Goal: Task Accomplishment & Management: Manage account settings

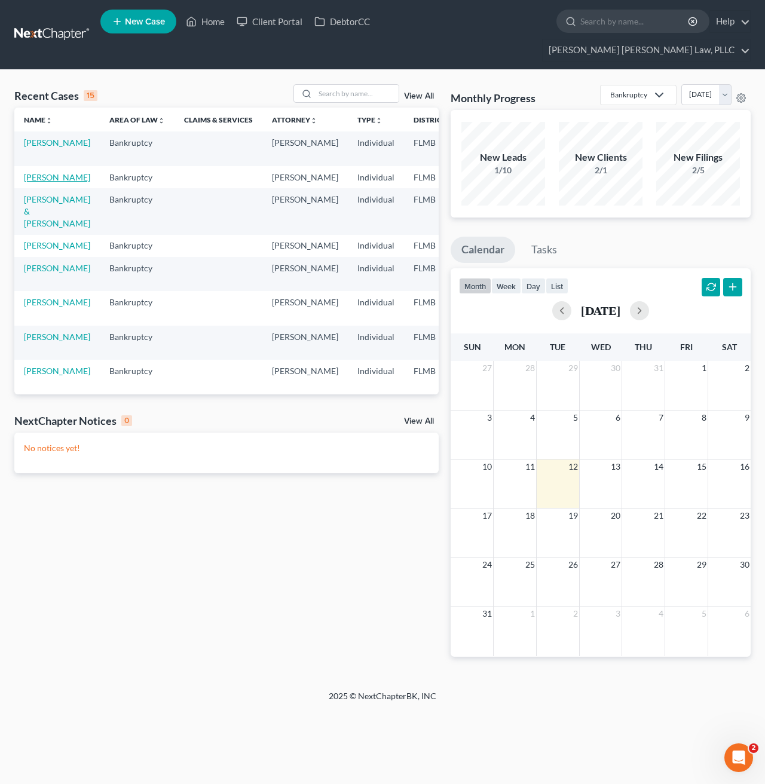
click at [40, 172] on link "[PERSON_NAME]" at bounding box center [57, 177] width 66 height 10
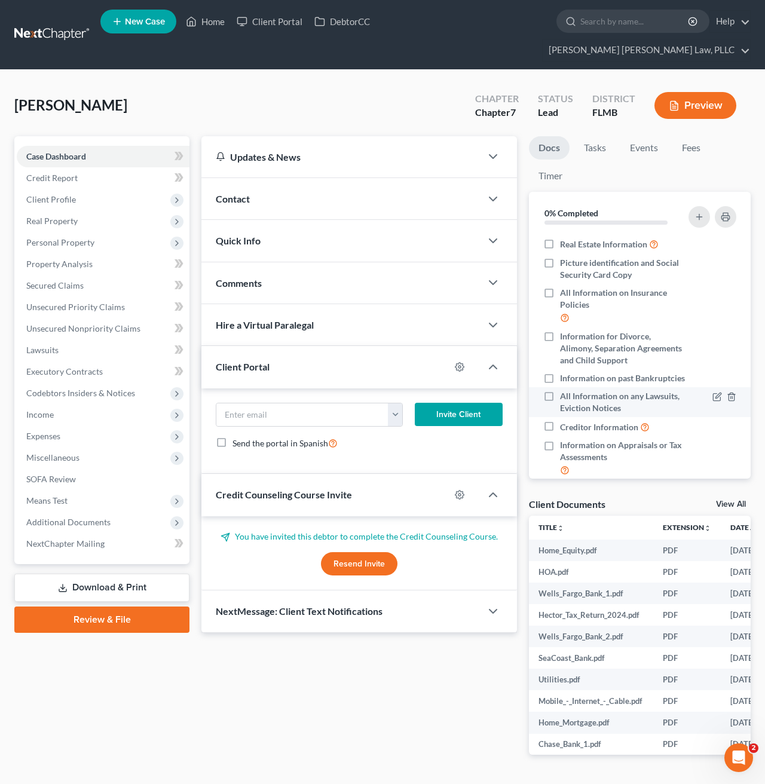
scroll to position [1, 0]
click at [91, 517] on span "Additional Documents" at bounding box center [68, 522] width 84 height 10
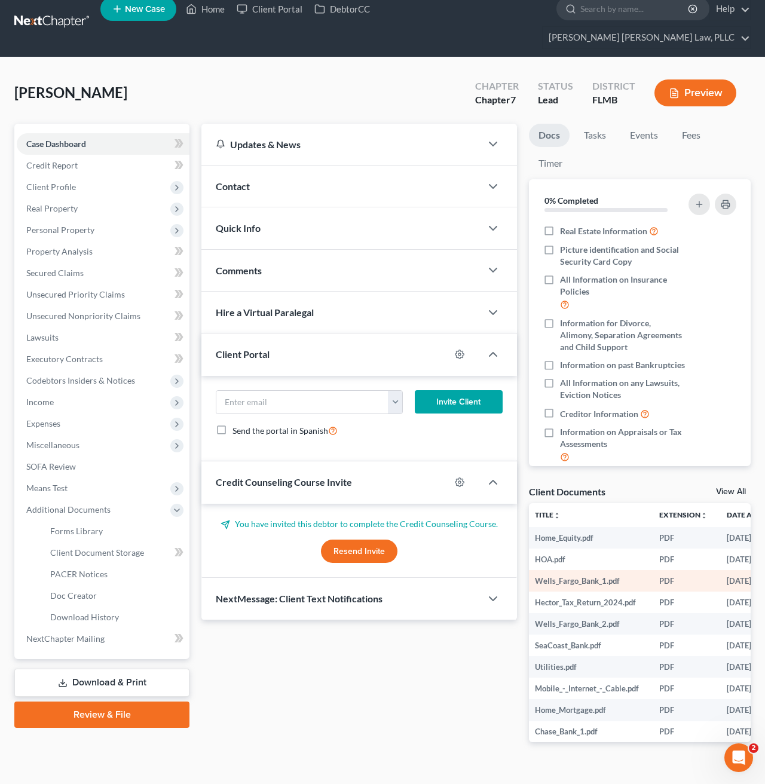
scroll to position [0, 4]
click at [389, 664] on div "Updates & News × District Notes Take a look at NextChapter's District Notes to …" at bounding box center [358, 442] width 327 height 637
click at [41, 418] on span "Expenses" at bounding box center [43, 423] width 34 height 10
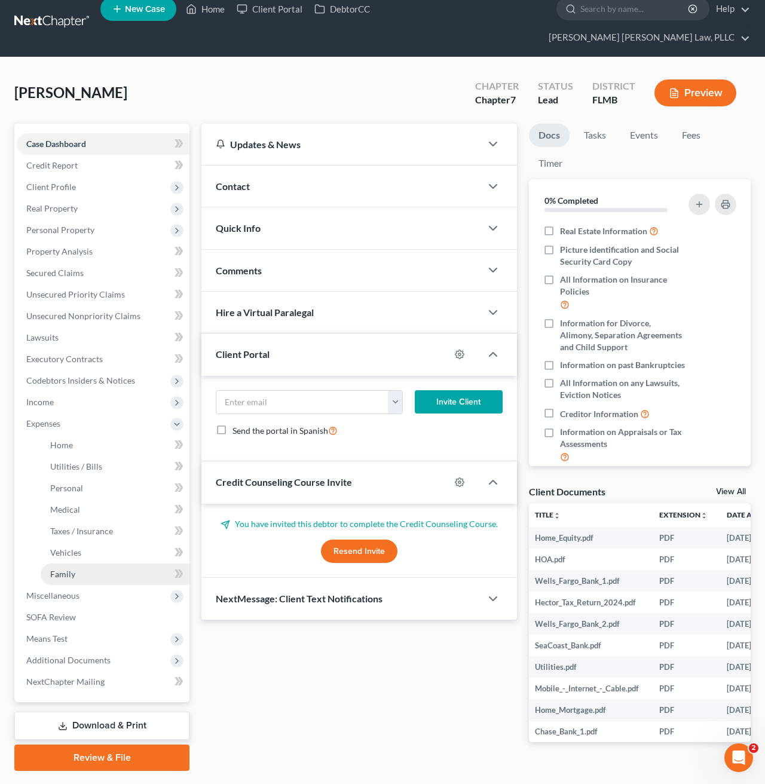
click at [63, 569] on span "Family" at bounding box center [62, 574] width 25 height 10
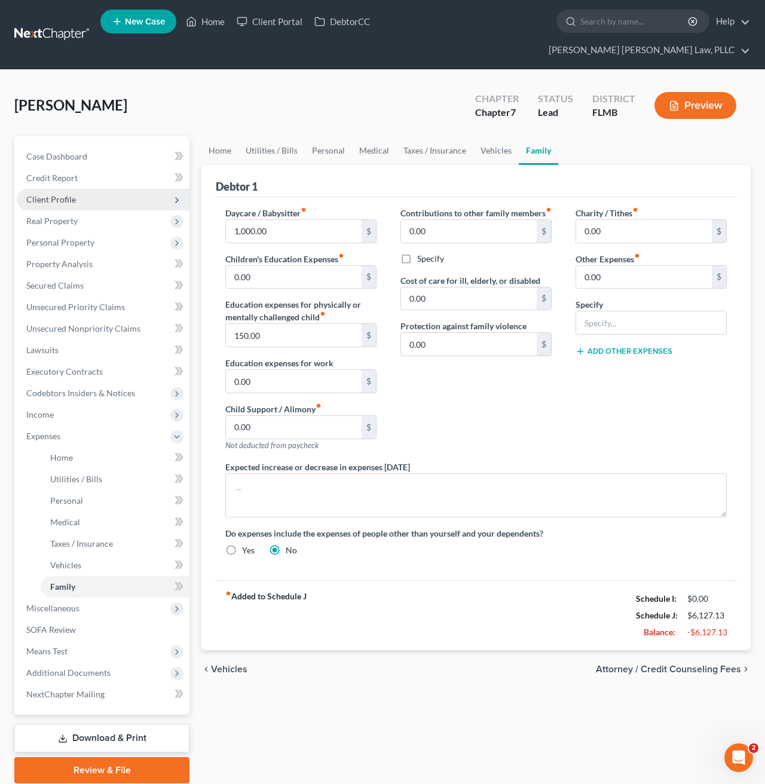
click at [41, 194] on span "Client Profile" at bounding box center [51, 199] width 50 height 10
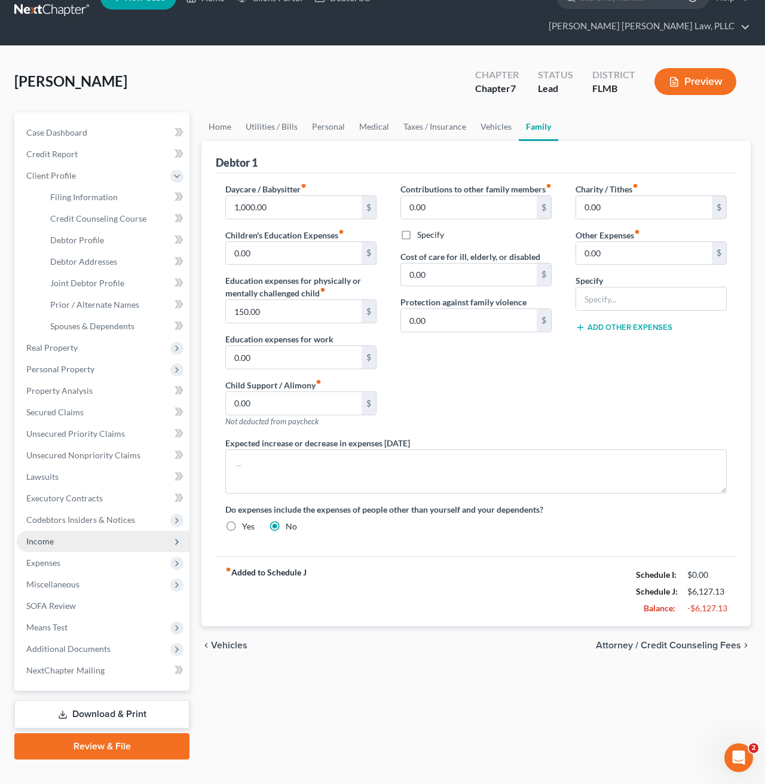
scroll to position [23, 0]
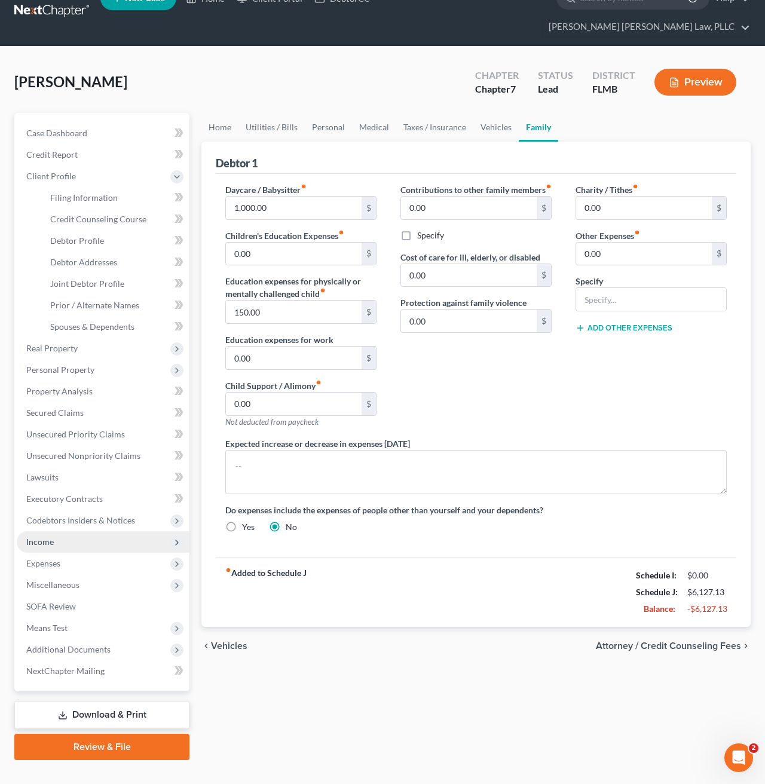
click at [62, 531] on span "Income" at bounding box center [103, 542] width 173 height 22
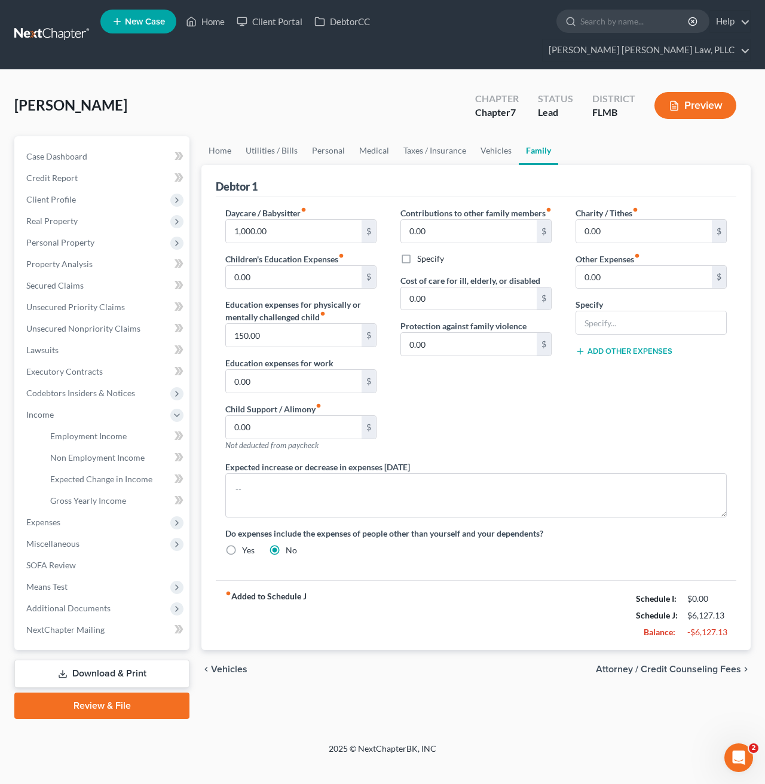
scroll to position [0, 0]
click at [90, 554] on link "SOFA Review" at bounding box center [103, 565] width 173 height 22
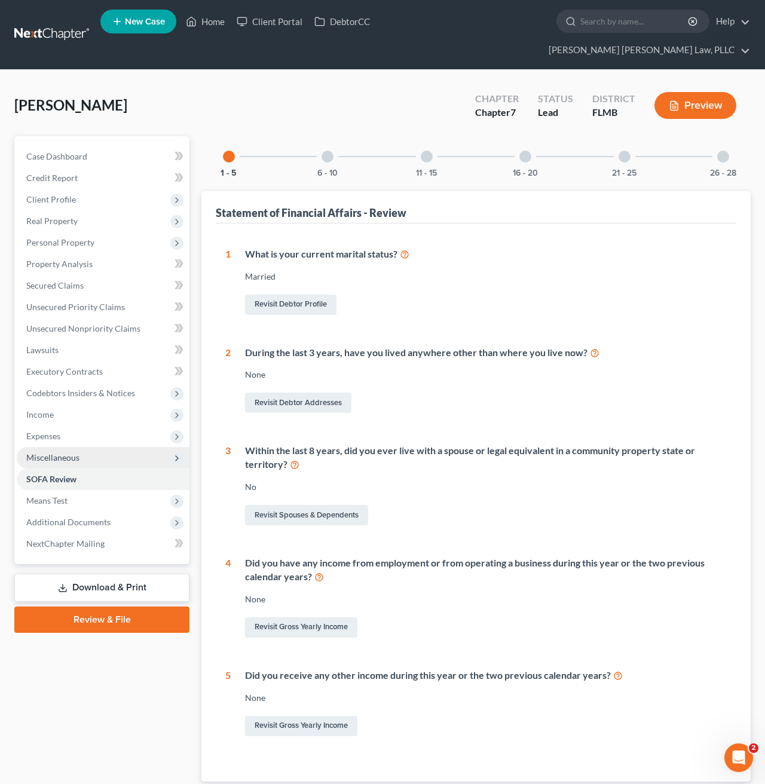
click at [67, 452] on span "Miscellaneous" at bounding box center [52, 457] width 53 height 10
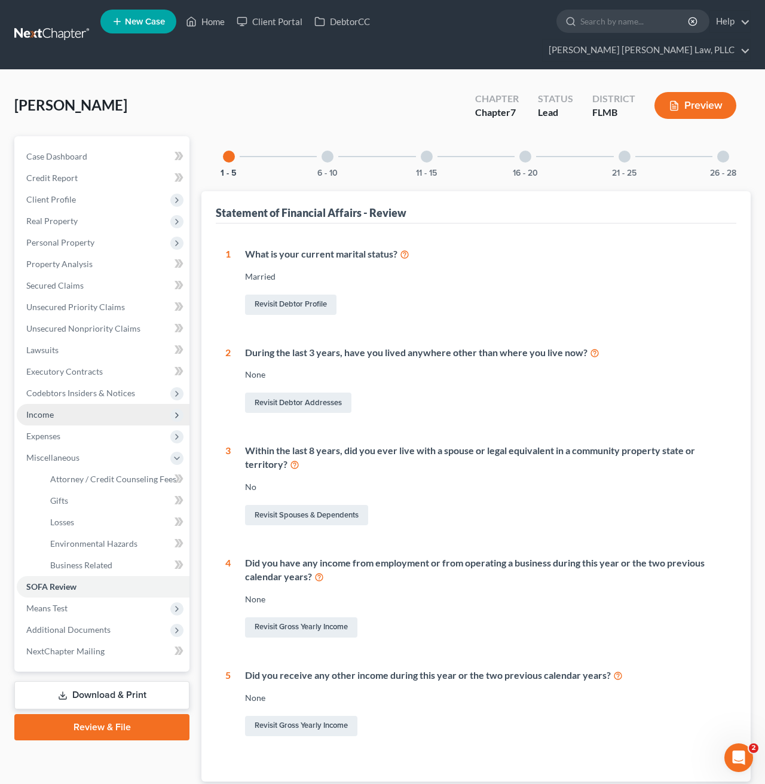
click at [59, 404] on span "Income" at bounding box center [103, 415] width 173 height 22
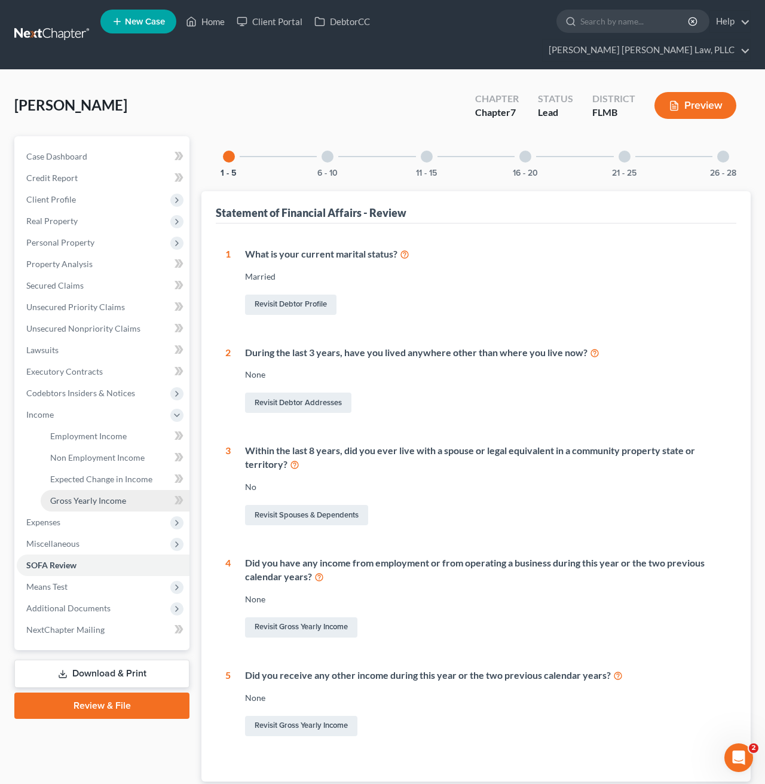
click at [70, 495] on span "Gross Yearly Income" at bounding box center [88, 500] width 76 height 10
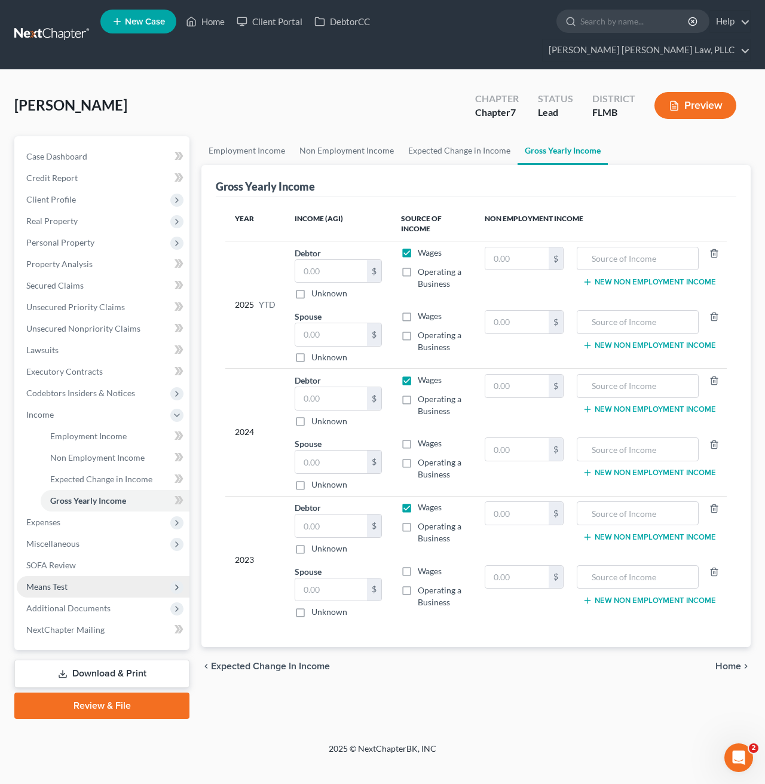
click at [76, 576] on span "Means Test" at bounding box center [103, 587] width 173 height 22
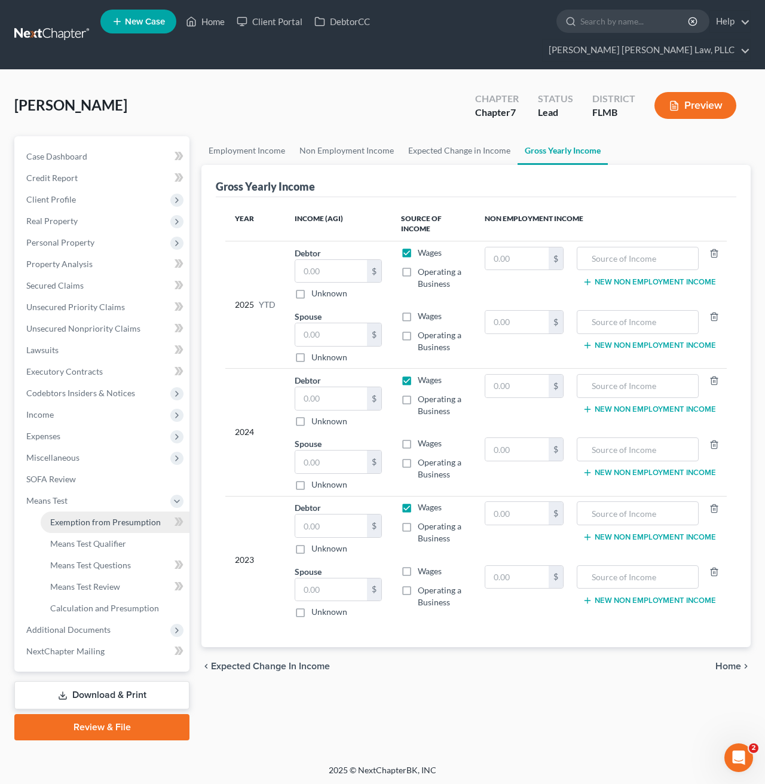
click at [96, 517] on span "Exemption from Presumption" at bounding box center [105, 522] width 111 height 10
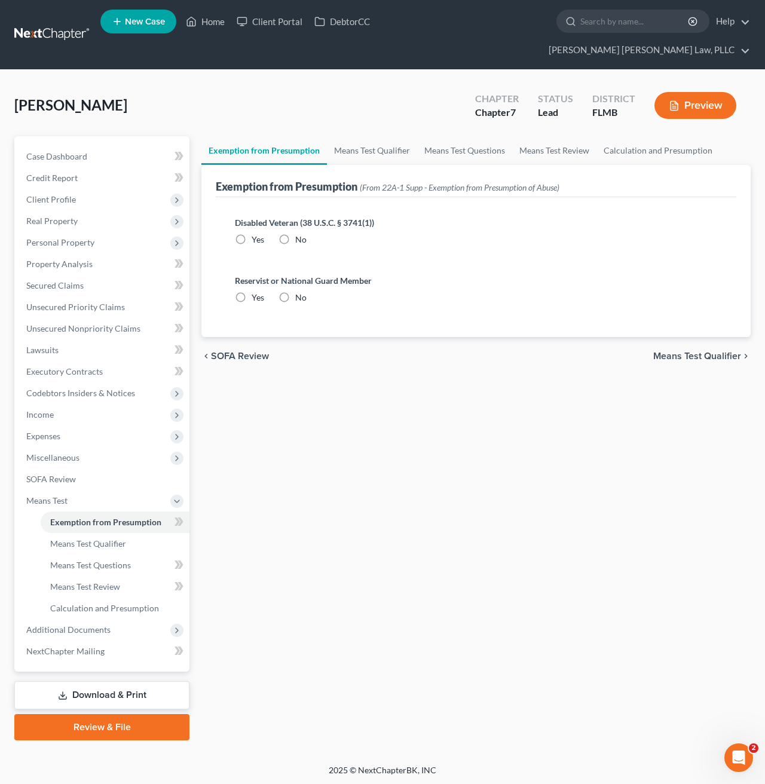
click at [295, 234] on label "No" at bounding box center [300, 240] width 11 height 12
click at [300, 234] on input "No" at bounding box center [304, 238] width 8 height 8
radio input "true"
click at [295, 292] on label "No" at bounding box center [300, 298] width 11 height 12
click at [300, 292] on input "No" at bounding box center [304, 296] width 8 height 8
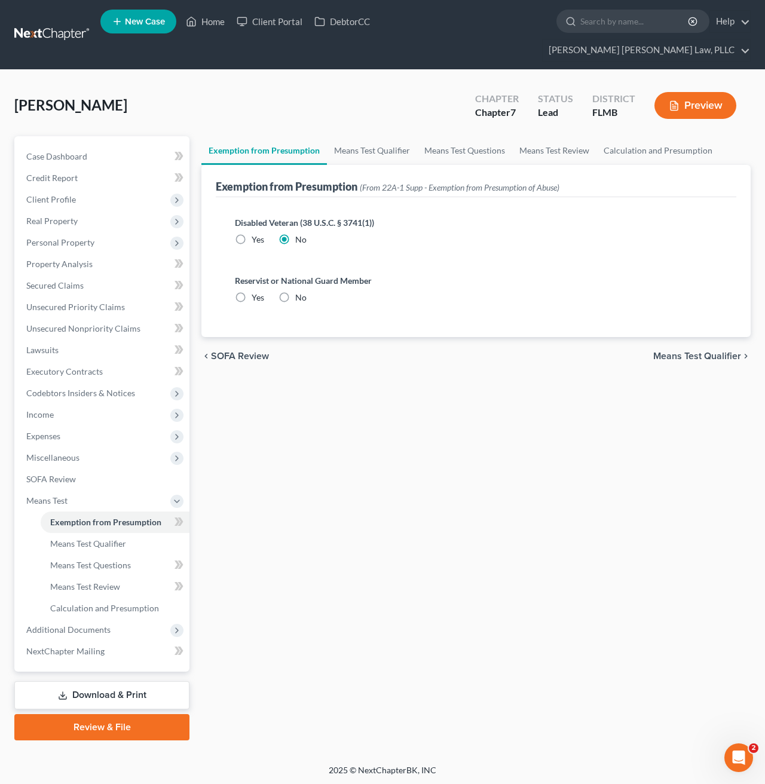
radio input "true"
click at [684, 351] on span "Means Test Qualifier" at bounding box center [697, 356] width 88 height 10
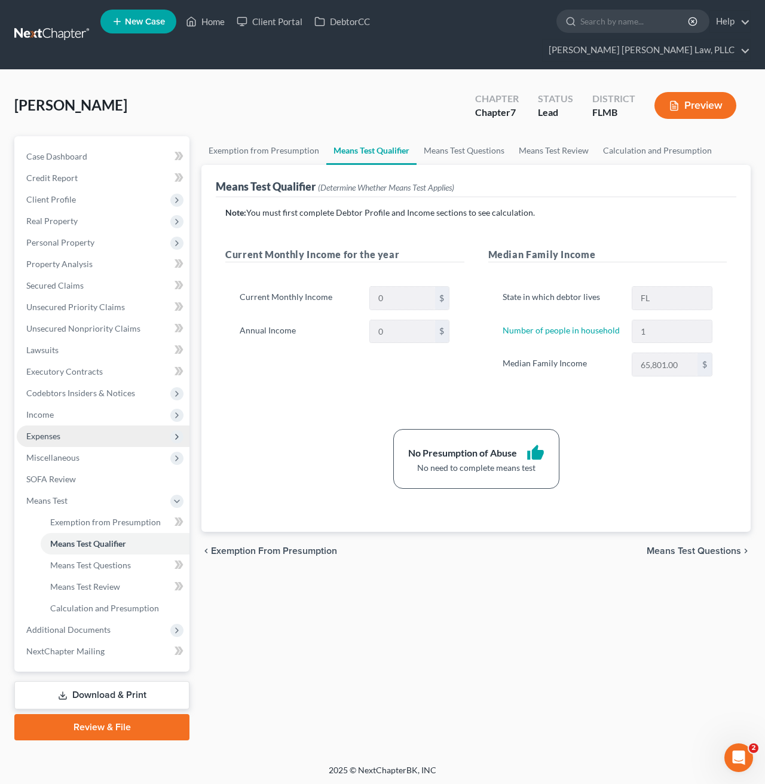
click at [76, 425] on span "Expenses" at bounding box center [103, 436] width 173 height 22
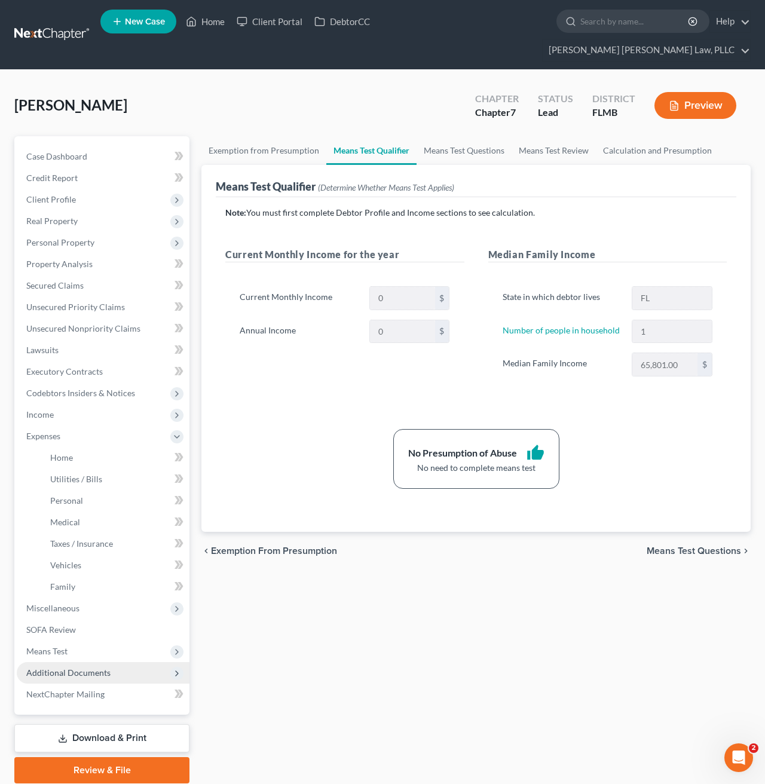
click at [90, 667] on span "Additional Documents" at bounding box center [68, 672] width 84 height 10
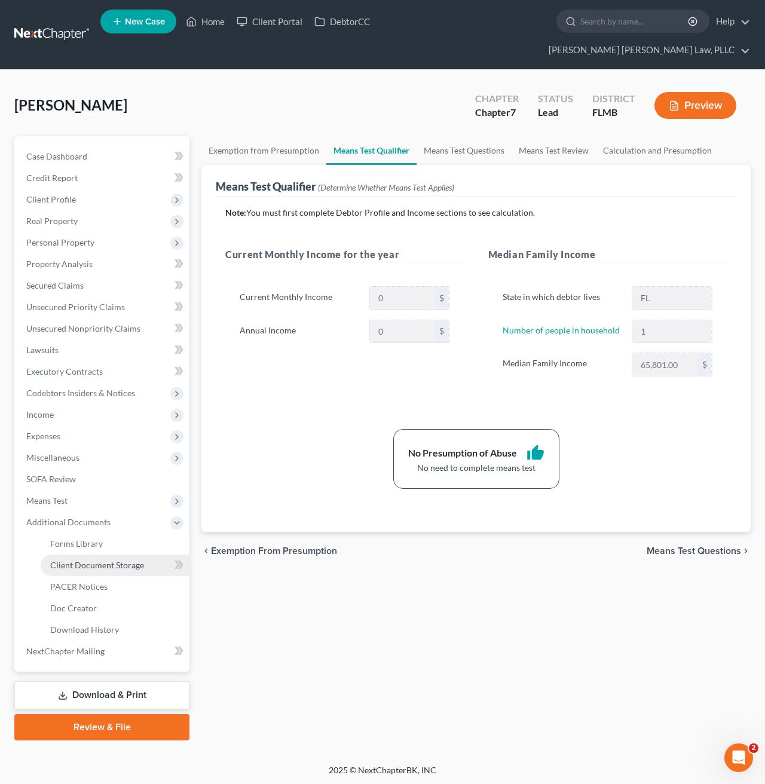
click at [94, 560] on span "Client Document Storage" at bounding box center [97, 565] width 94 height 10
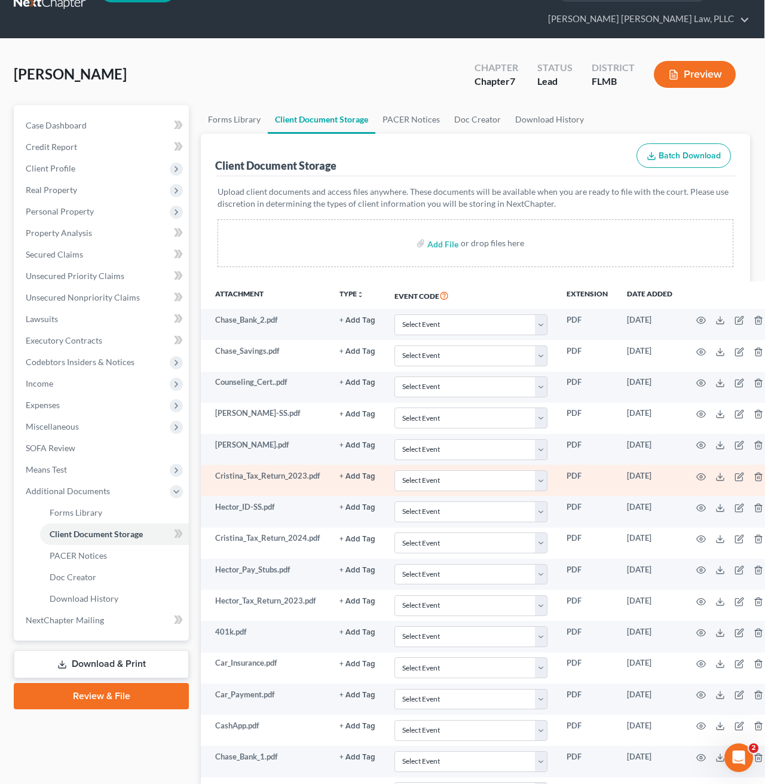
scroll to position [32, 1]
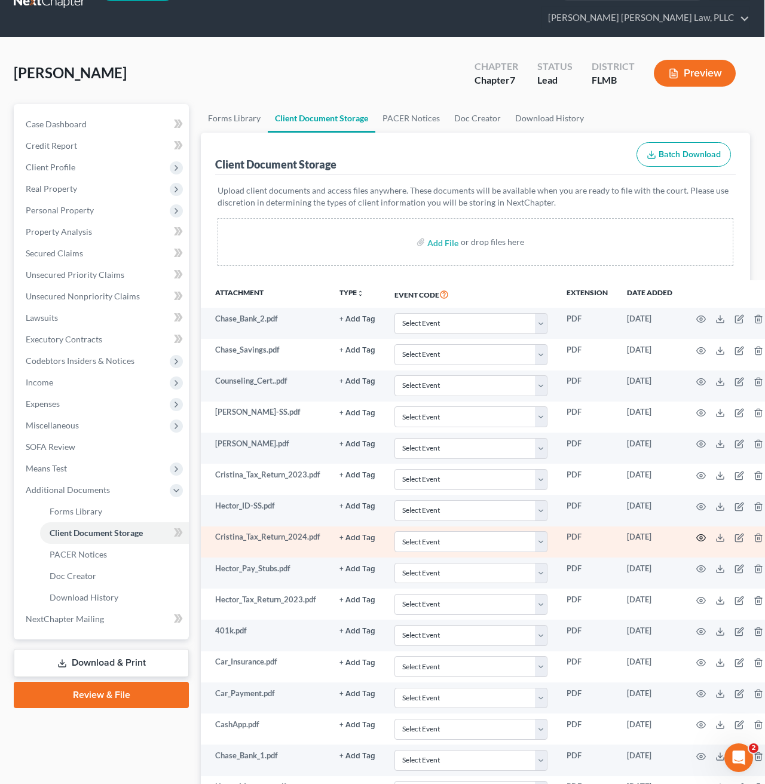
click at [697, 533] on icon "button" at bounding box center [701, 538] width 10 height 10
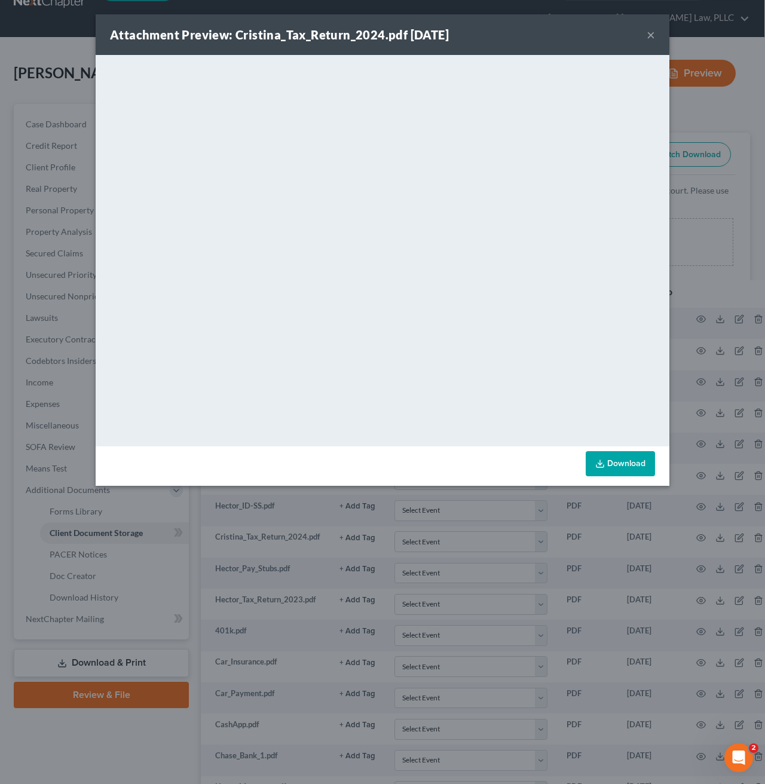
click at [653, 35] on button "×" at bounding box center [650, 34] width 8 height 14
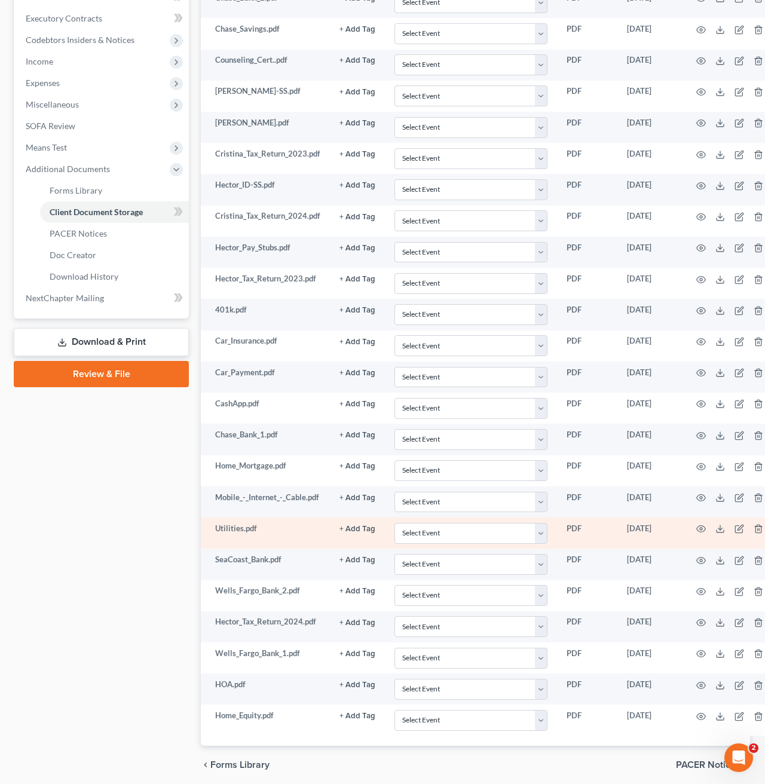
scroll to position [356, 1]
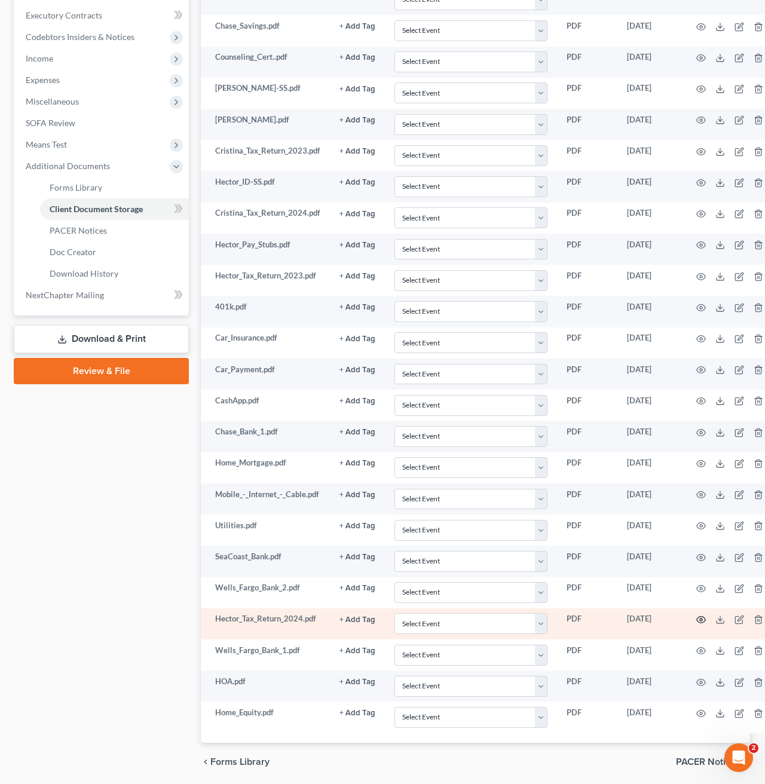
click at [696, 615] on icon "button" at bounding box center [701, 620] width 10 height 10
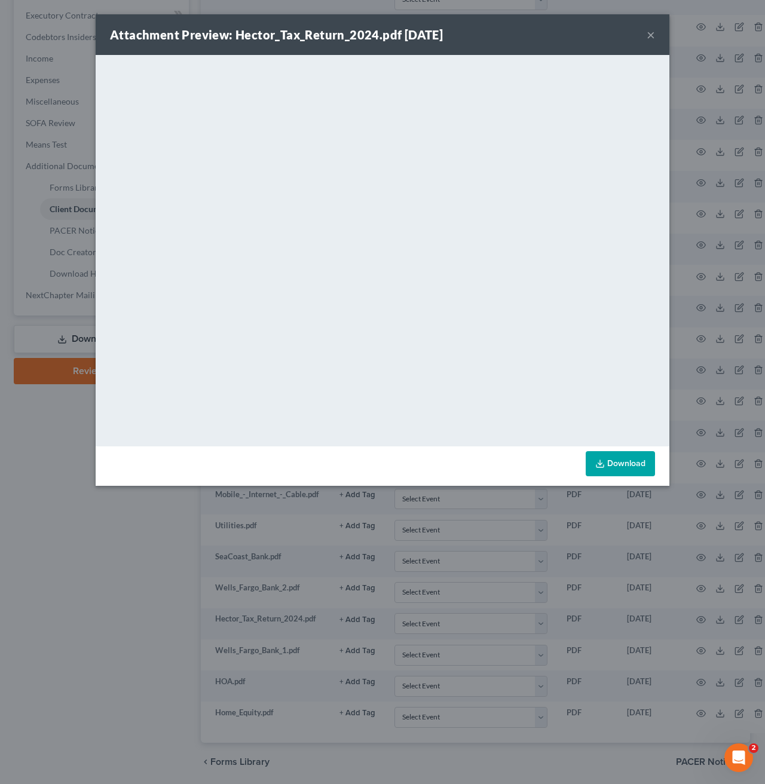
click at [649, 38] on button "×" at bounding box center [650, 34] width 8 height 14
